Goal: Find specific page/section: Find specific page/section

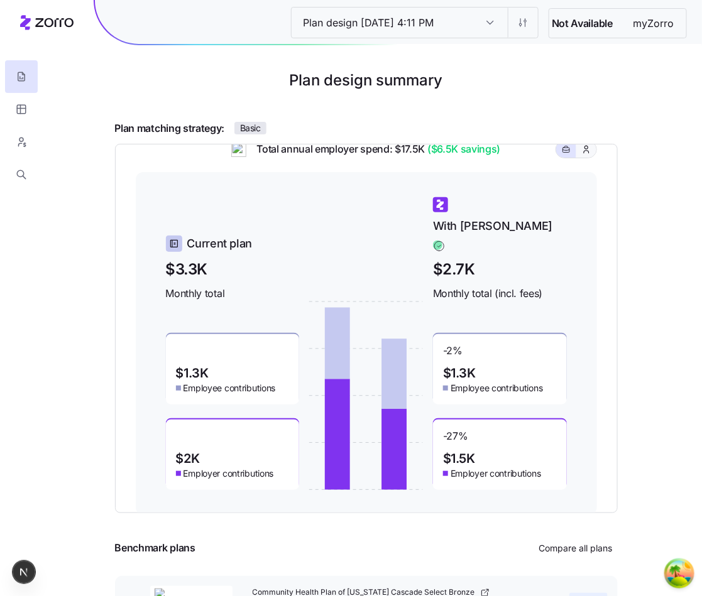
click at [588, 156] on icon "button" at bounding box center [586, 149] width 10 height 13
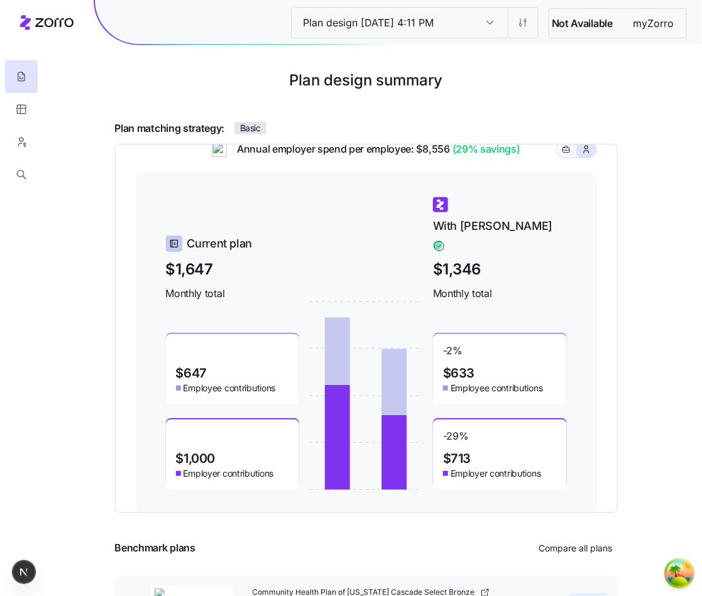
click at [564, 158] on button "button" at bounding box center [566, 149] width 20 height 16
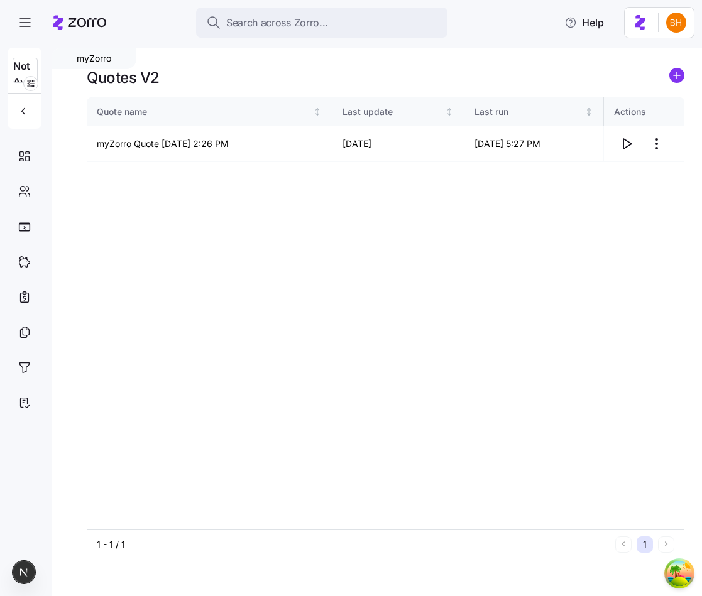
click at [18, 114] on icon "button" at bounding box center [23, 111] width 13 height 13
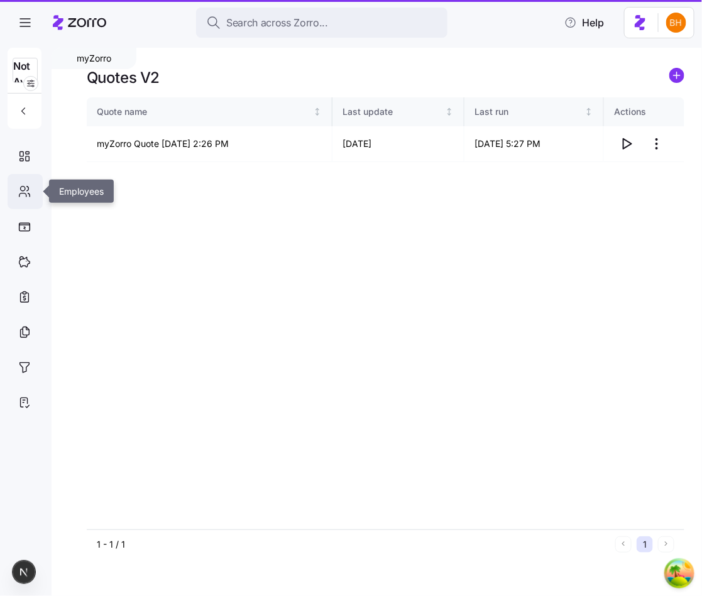
click at [27, 190] on icon at bounding box center [28, 189] width 2 height 4
click at [28, 190] on icon at bounding box center [28, 189] width 2 height 4
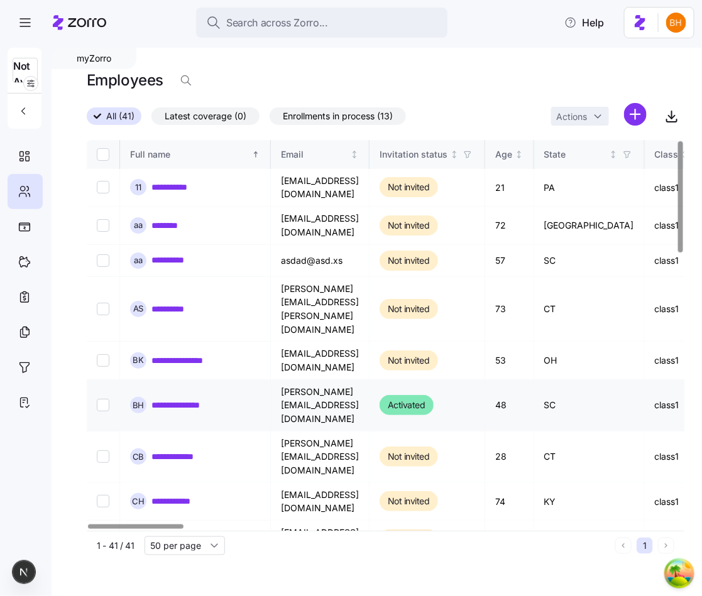
click at [175, 399] on link "**********" at bounding box center [188, 405] width 75 height 13
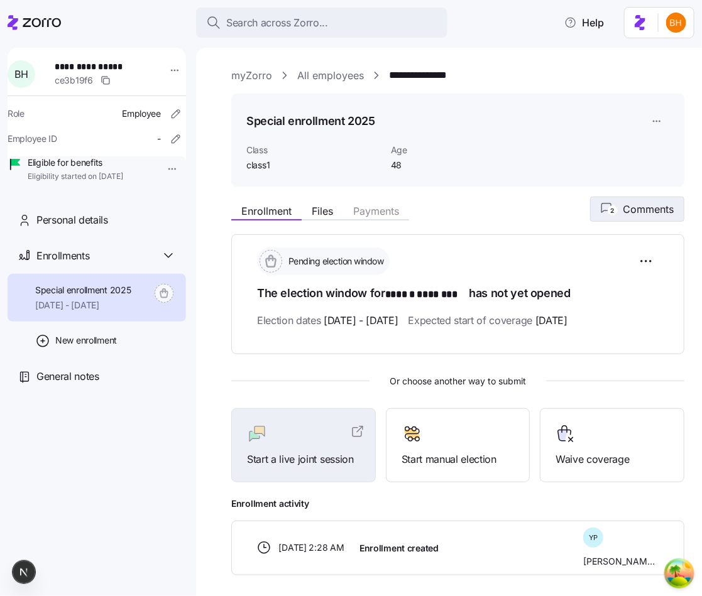
click at [631, 205] on span "Comments" at bounding box center [648, 209] width 51 height 15
